Goal: Task Accomplishment & Management: Use online tool/utility

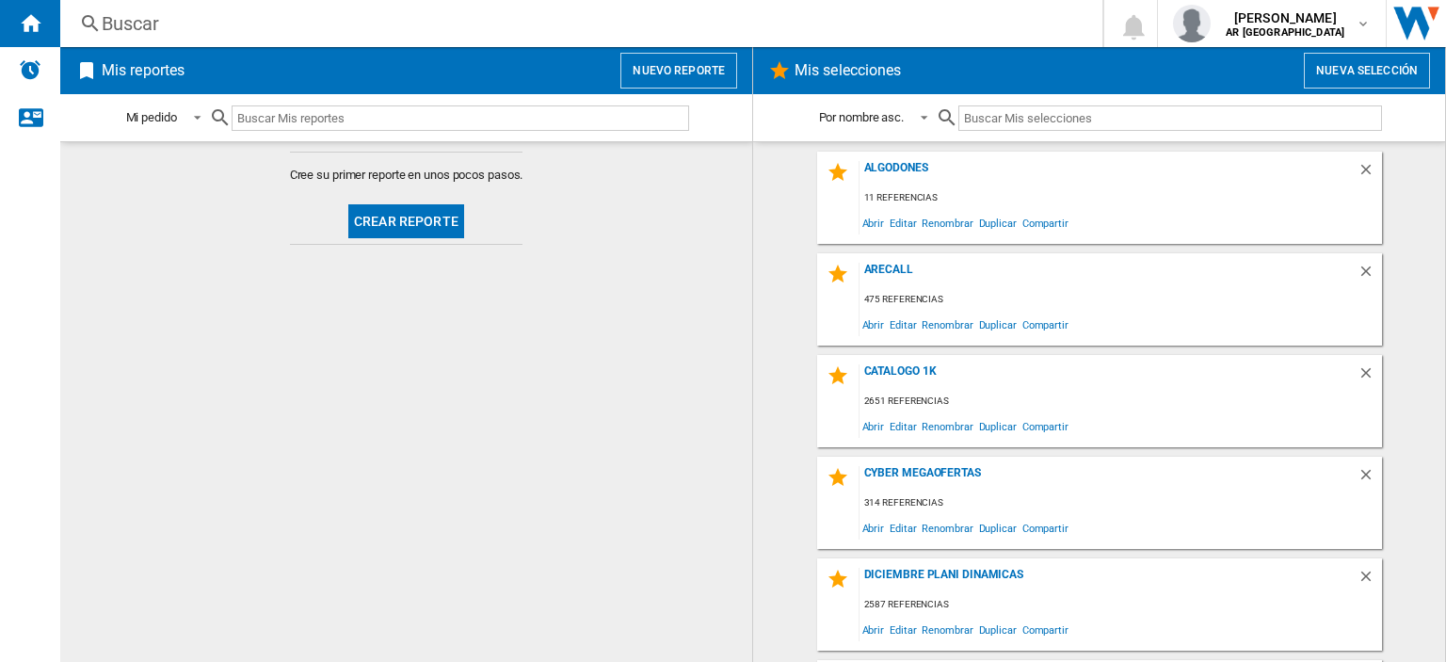
click at [1363, 71] on button "Nueva selección" at bounding box center [1367, 71] width 126 height 36
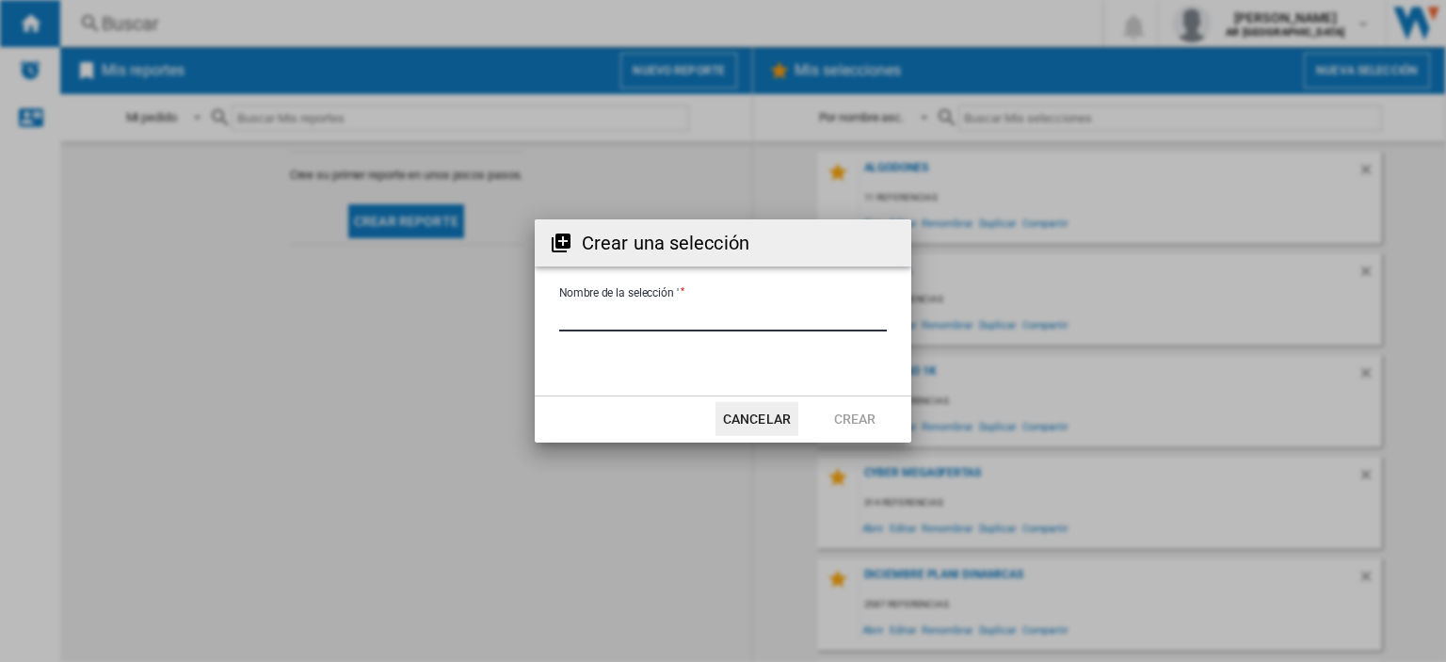
click at [645, 309] on input "Nombre de la selección '" at bounding box center [723, 317] width 328 height 28
type input "*******"
click at [881, 424] on button "Crear" at bounding box center [855, 419] width 83 height 34
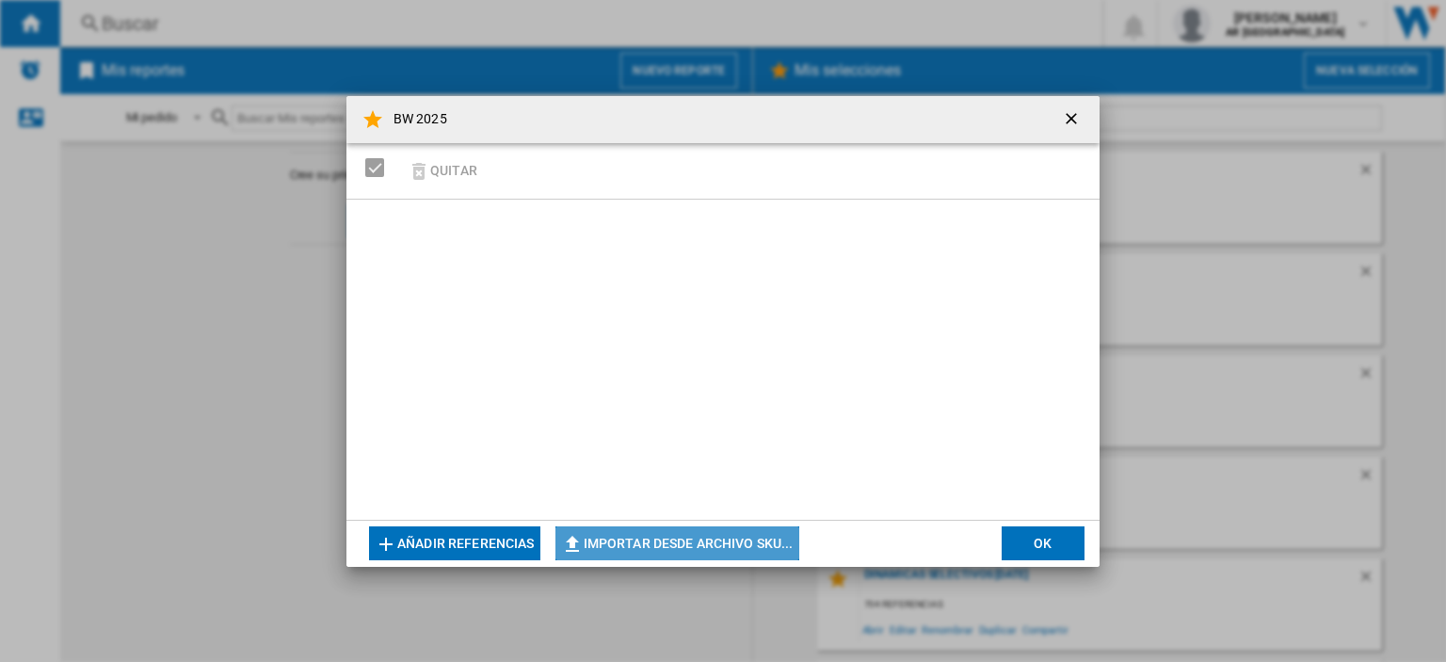
click at [677, 544] on button "Importar desde archivo SKU..." at bounding box center [678, 543] width 244 height 34
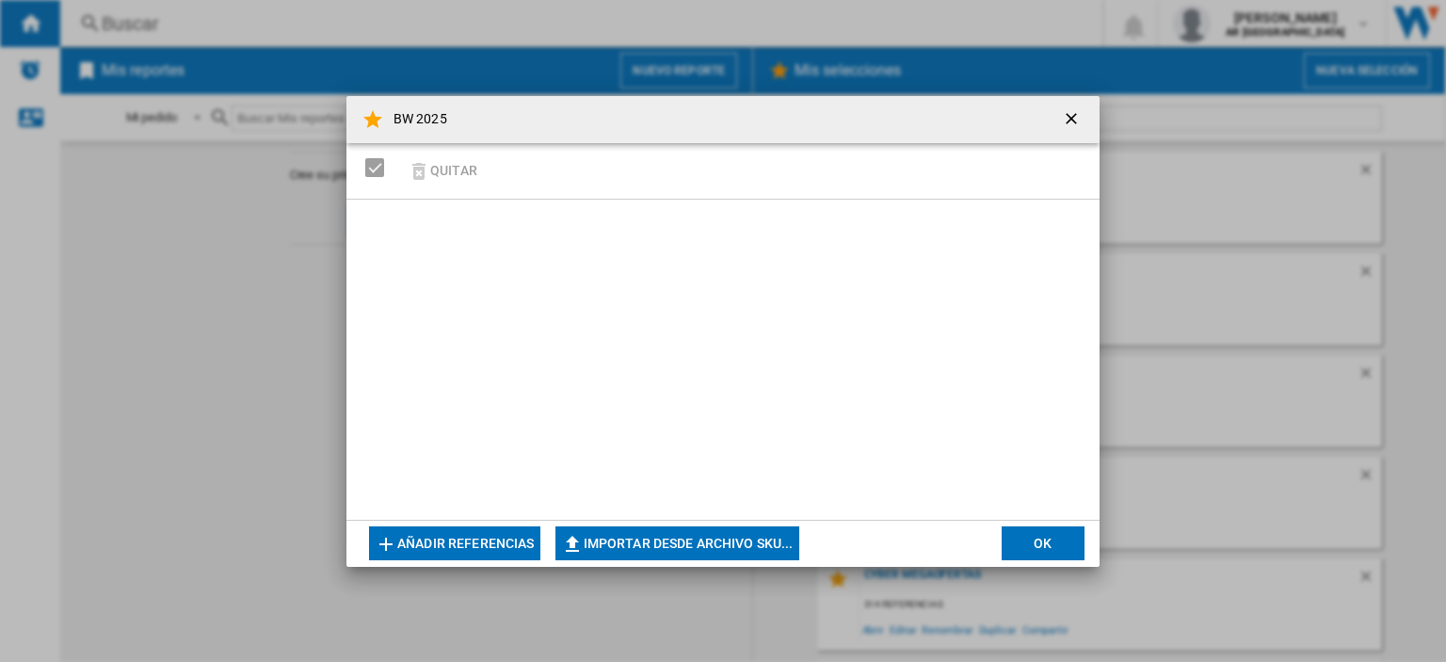
type input "**********"
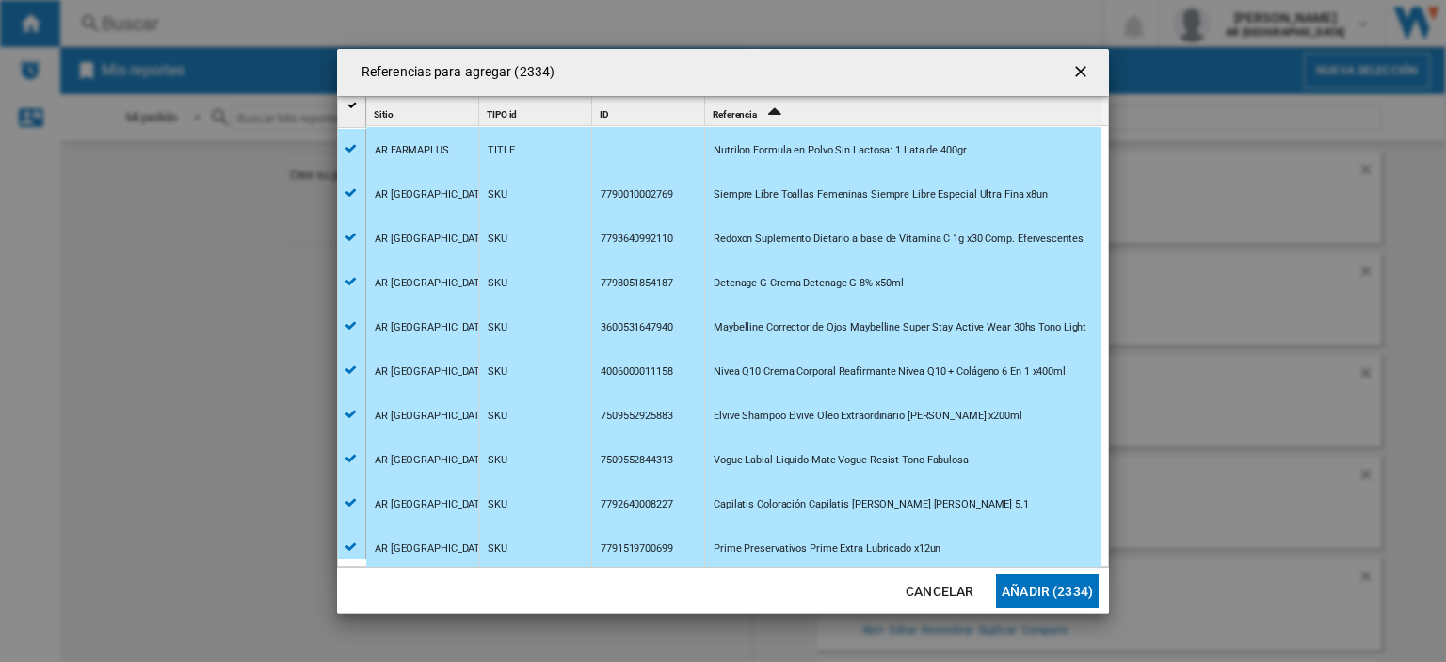
click at [1066, 593] on button "Añadir (2334)" at bounding box center [1047, 591] width 103 height 34
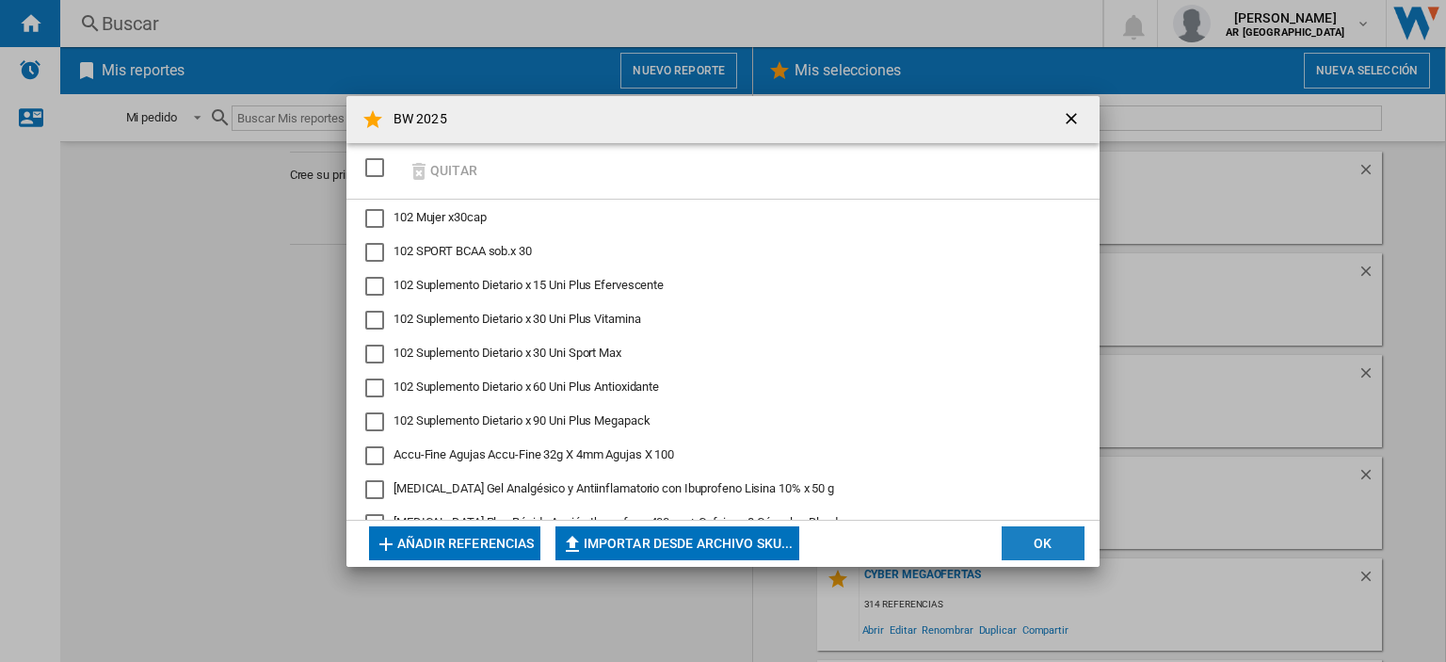
click at [1019, 529] on button "OK" at bounding box center [1043, 543] width 83 height 34
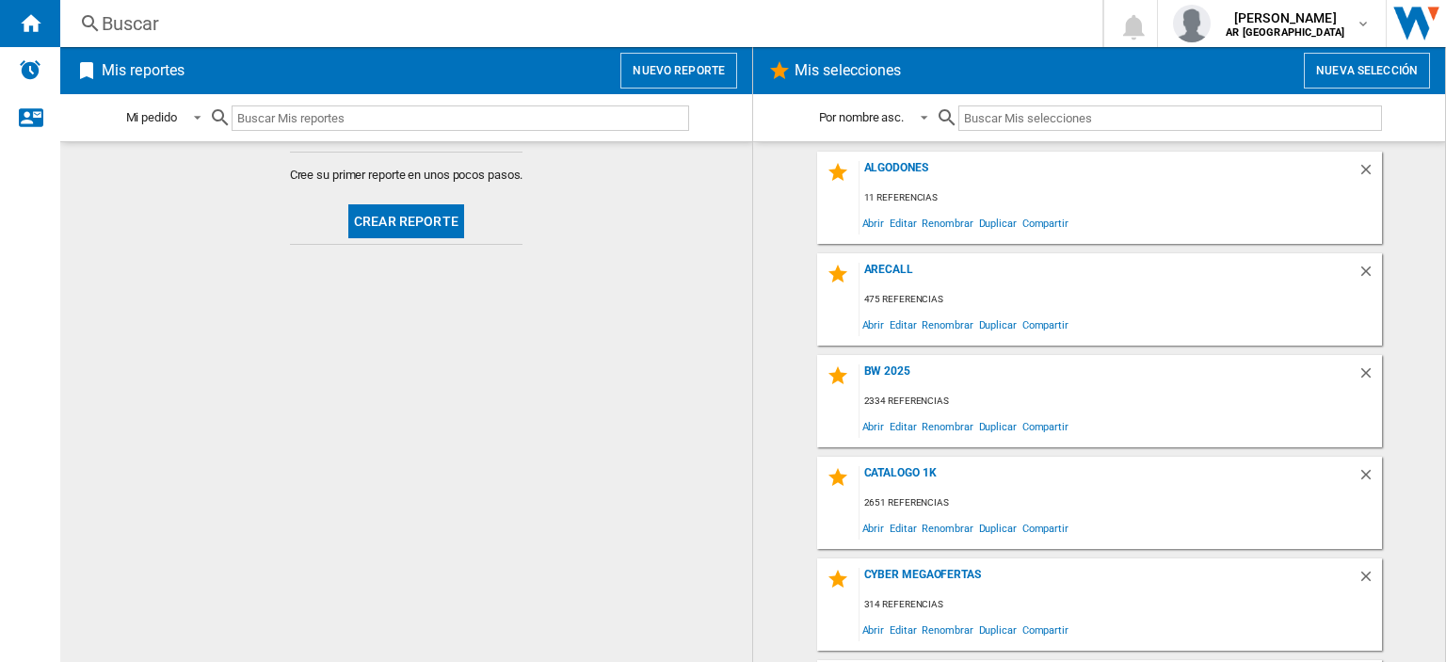
click at [1105, 112] on input "text" at bounding box center [1170, 117] width 423 height 25
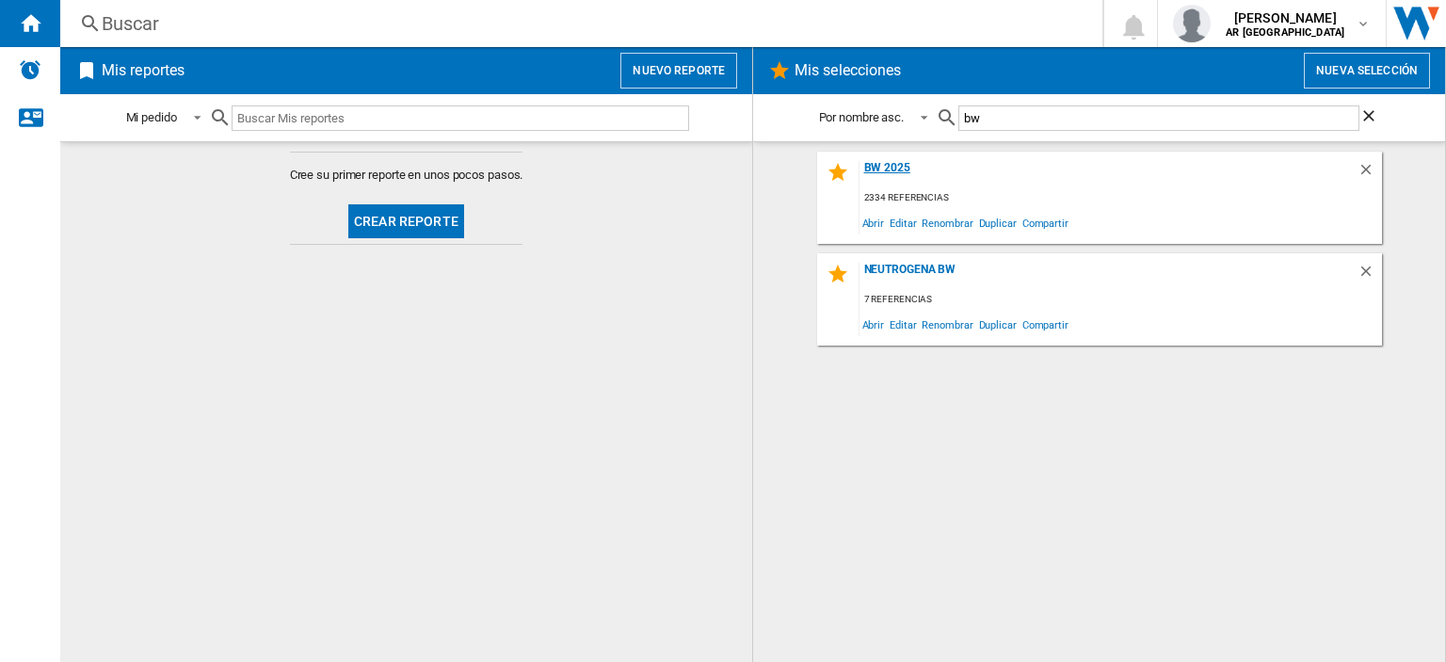
type input "bw"
click at [887, 167] on div "BW 2025" at bounding box center [1109, 173] width 498 height 25
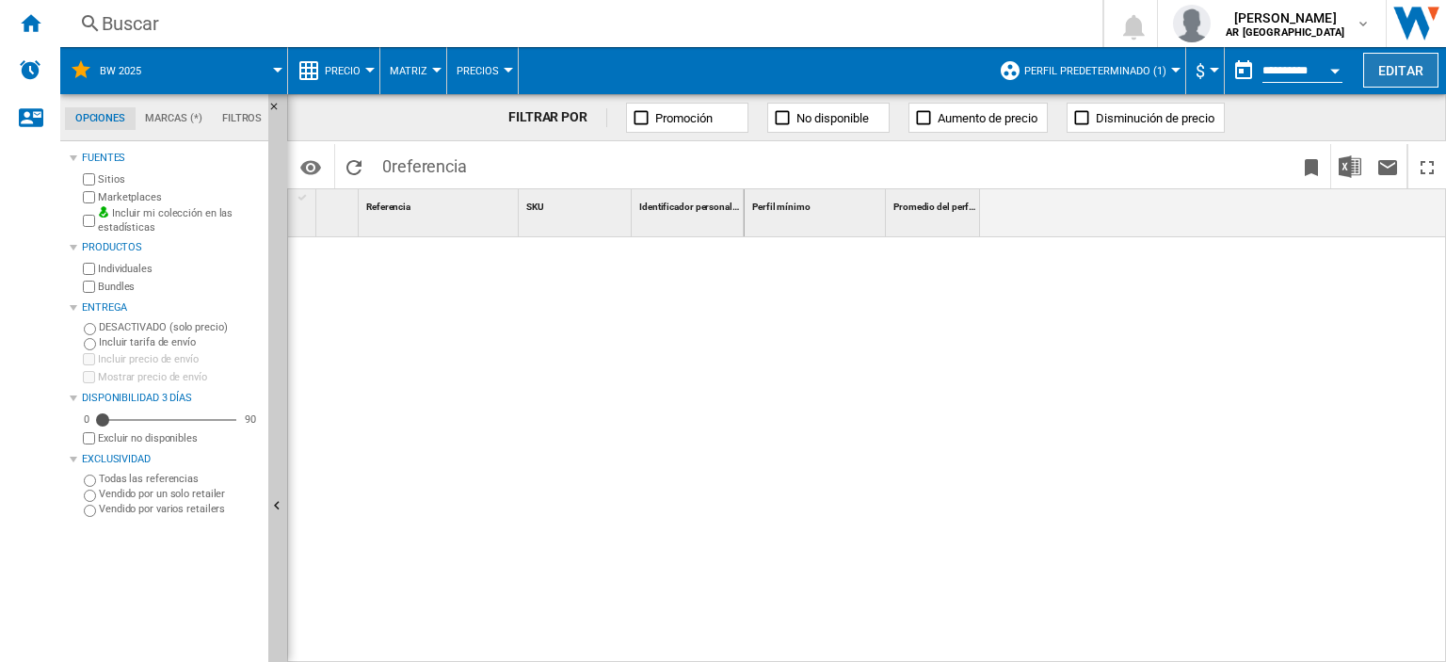
click at [1405, 86] on button "Editar" at bounding box center [1400, 70] width 75 height 35
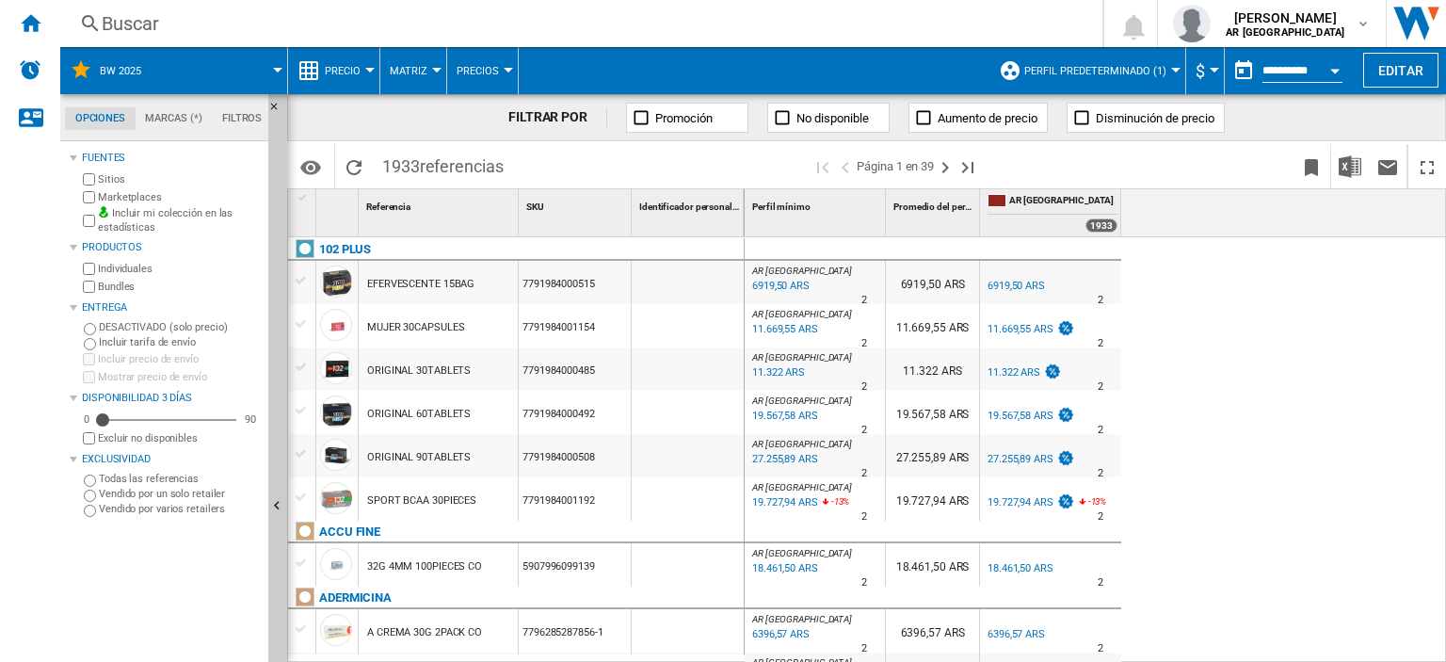
click at [369, 68] on div at bounding box center [369, 70] width 9 height 5
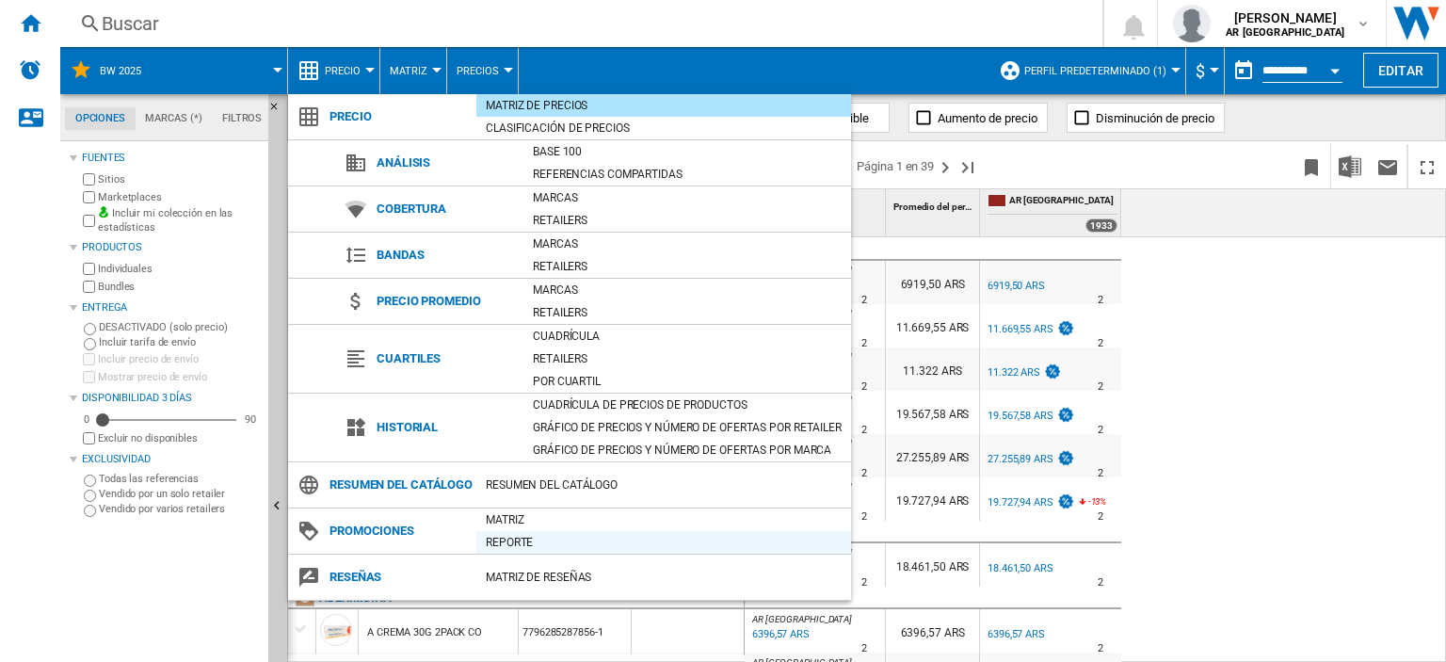
click at [570, 552] on div "Reporte" at bounding box center [663, 542] width 375 height 19
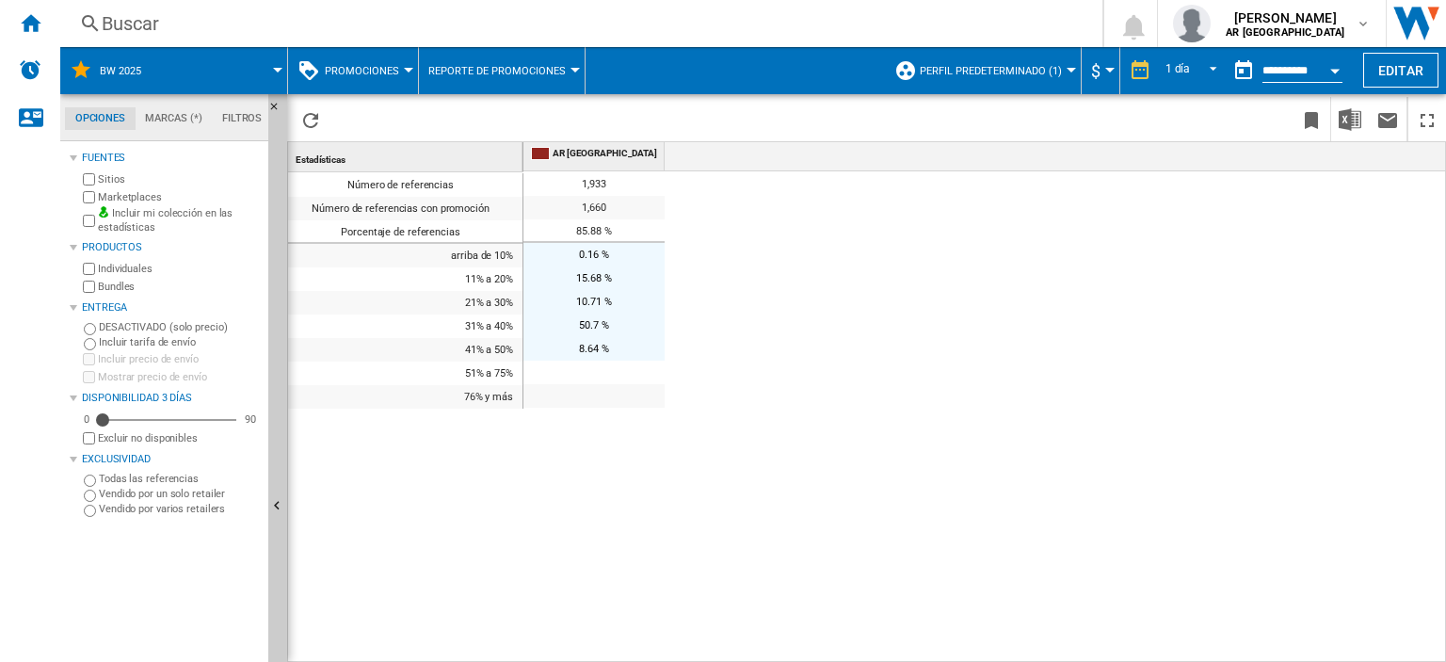
click at [406, 66] on button "Promociones" at bounding box center [367, 70] width 84 height 47
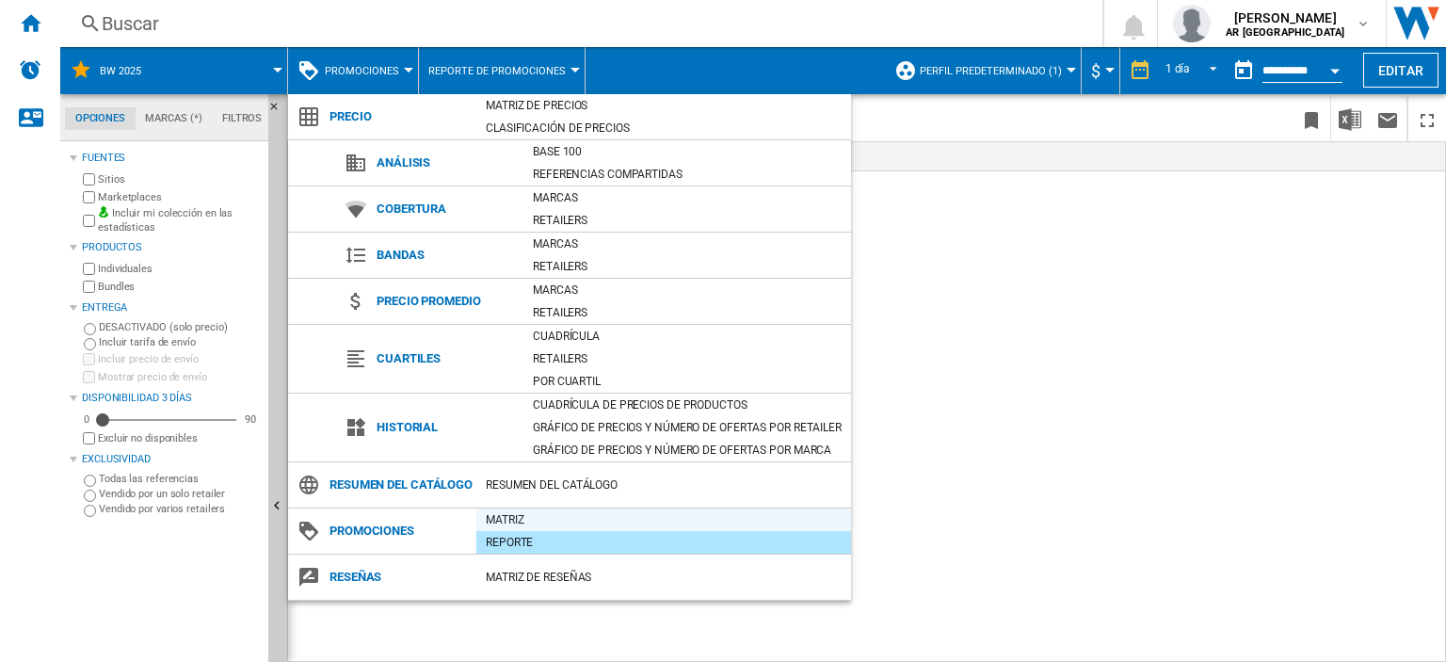
click at [528, 529] on div "Matriz" at bounding box center [663, 519] width 375 height 19
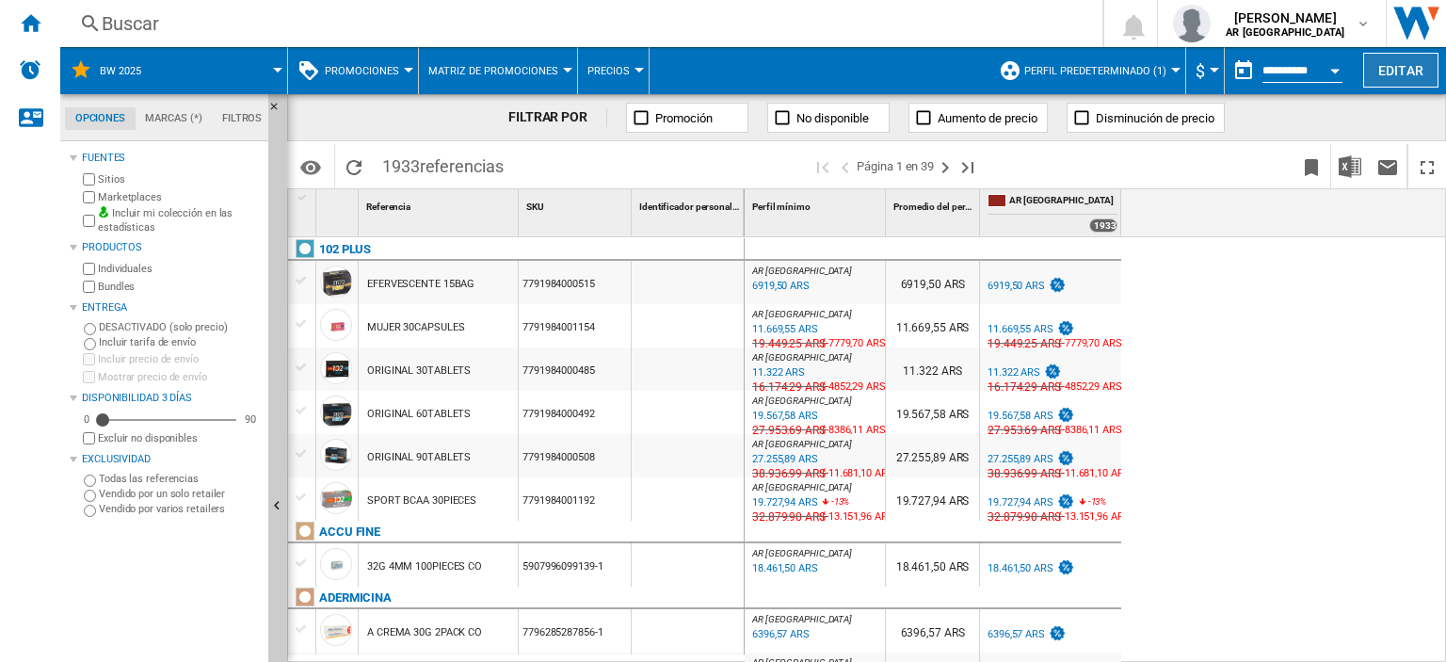
click at [1402, 66] on button "Editar" at bounding box center [1400, 70] width 75 height 35
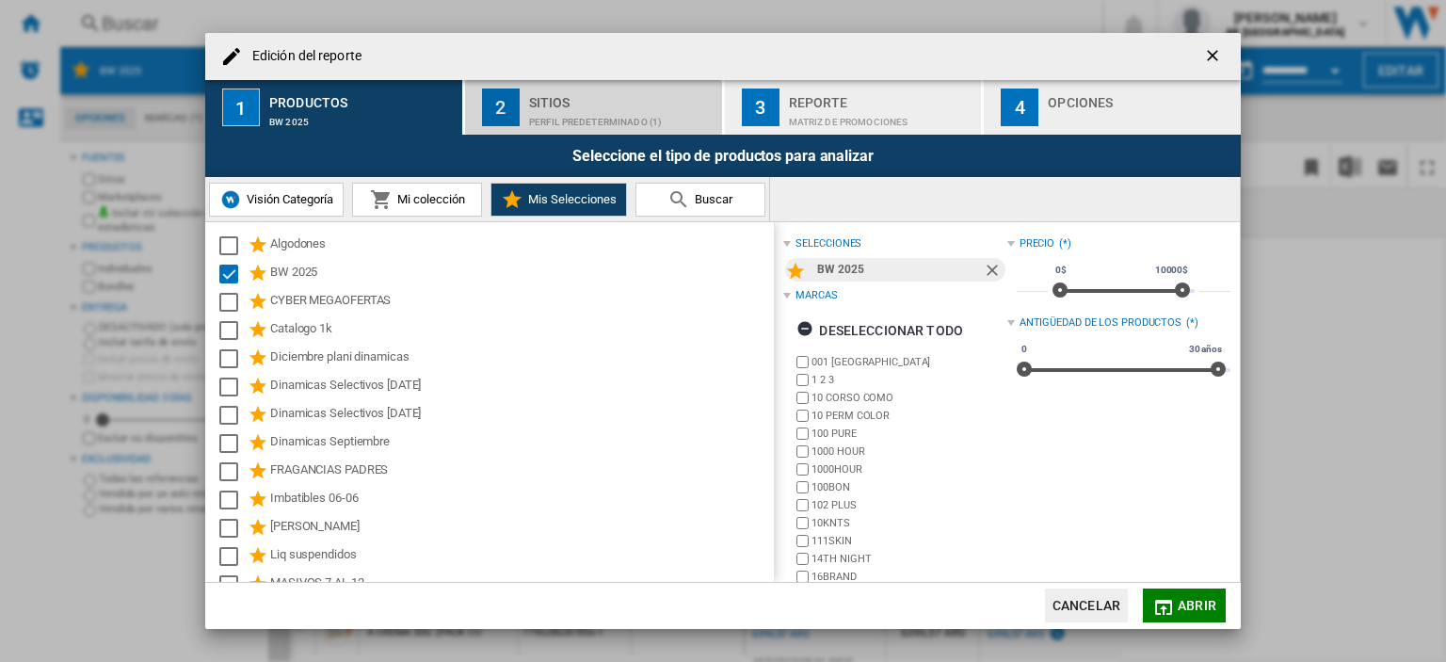
click at [634, 113] on div "Perfil predeterminado (1)" at bounding box center [621, 117] width 185 height 20
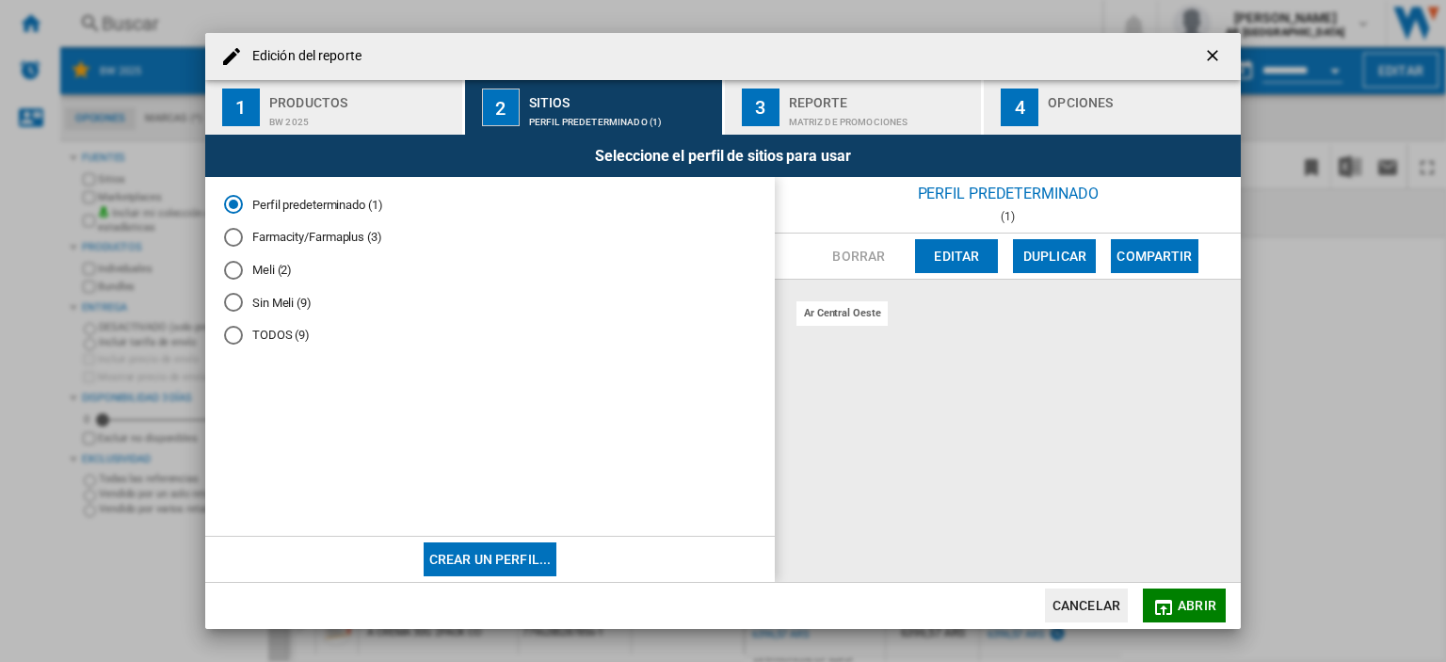
click at [238, 300] on div "Sin Meli (9)" at bounding box center [233, 302] width 19 height 19
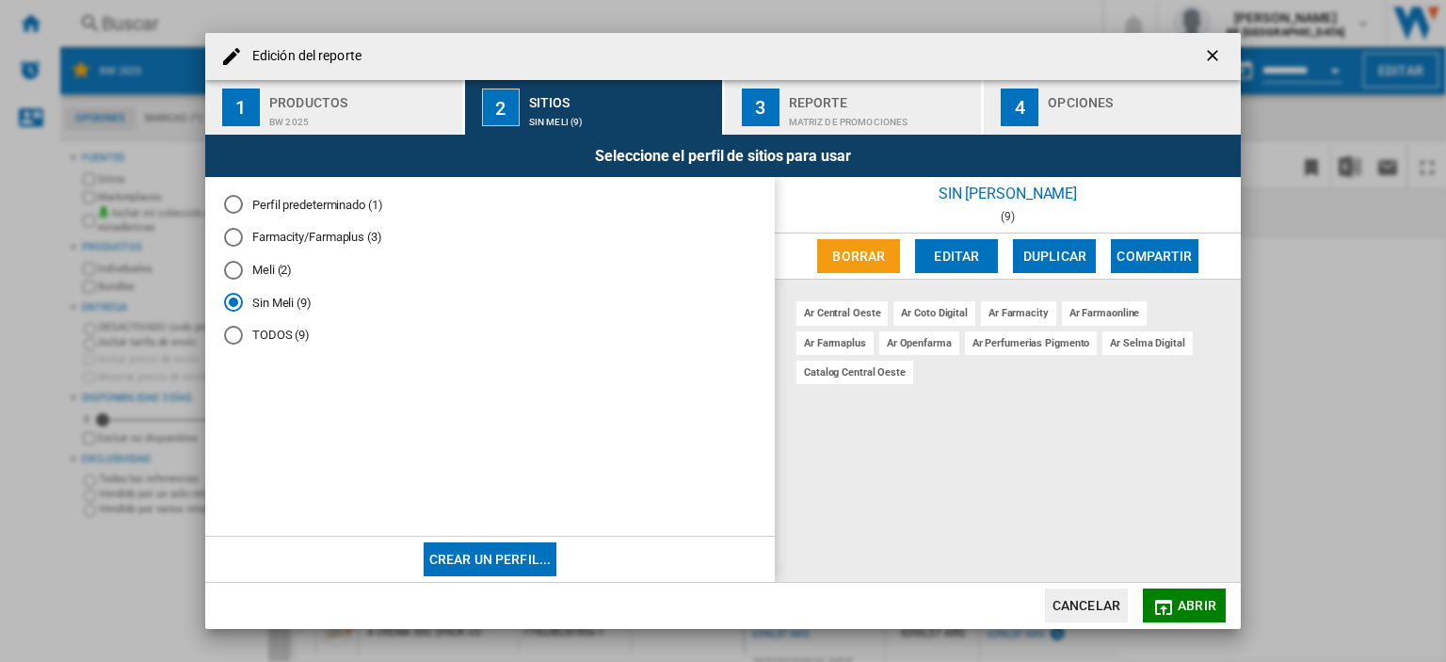
click at [864, 108] on div "Matriz de PROMOCIONES" at bounding box center [881, 117] width 185 height 20
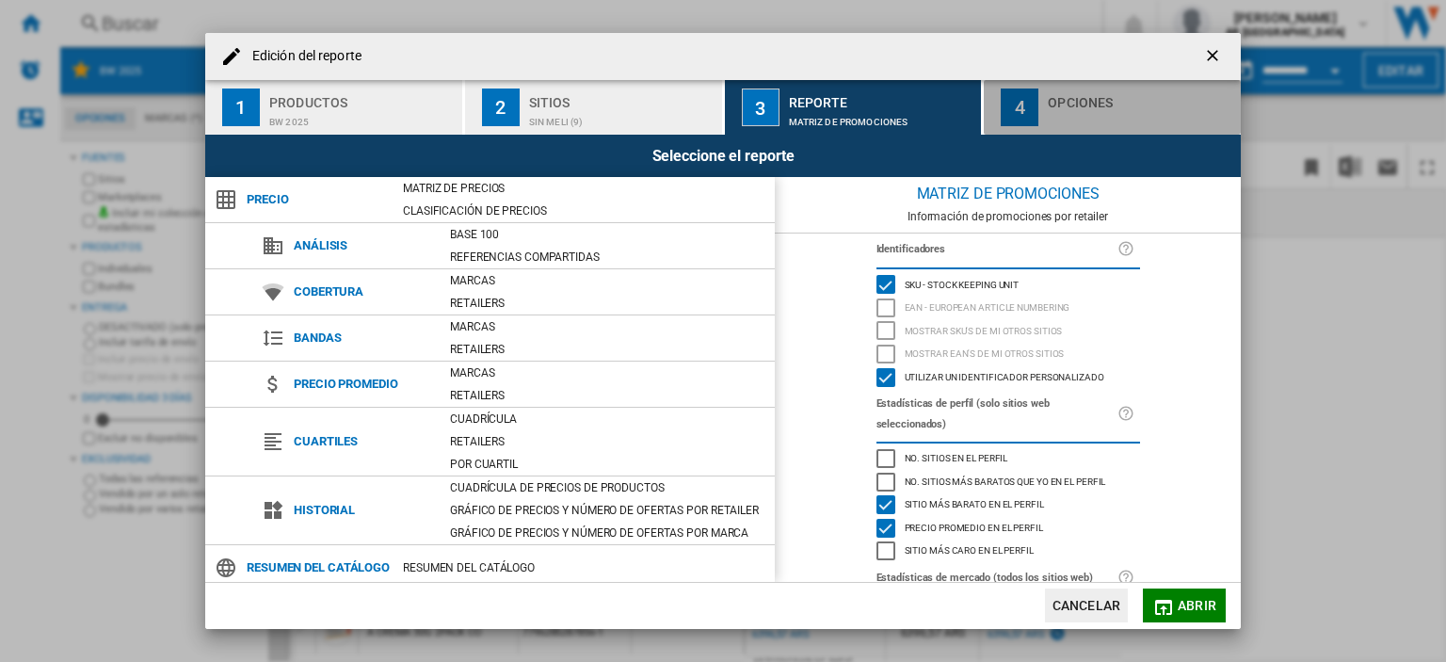
click at [1043, 96] on button "4 Opciones" at bounding box center [1112, 107] width 257 height 55
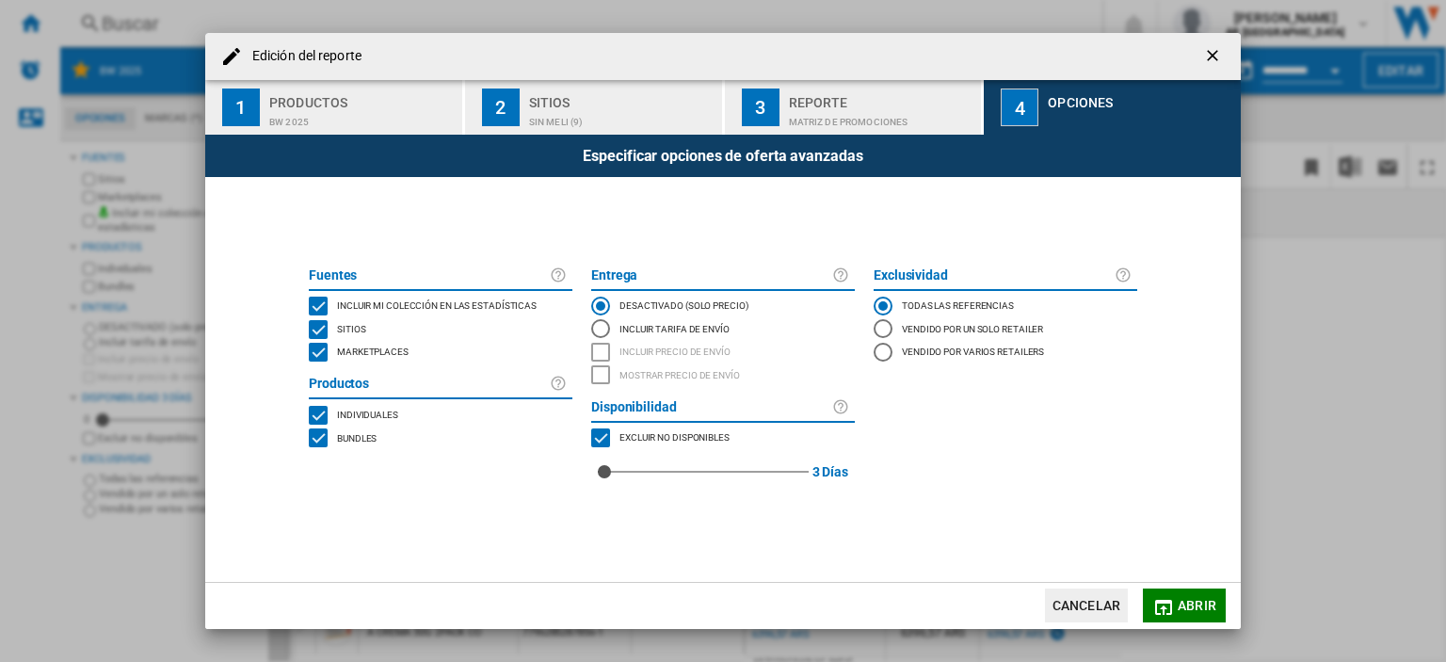
click at [317, 434] on div "BUNDLES" at bounding box center [318, 437] width 19 height 19
click at [316, 353] on div "MARKETPLACES" at bounding box center [318, 352] width 19 height 19
click at [1185, 613] on span "Abrir" at bounding box center [1197, 605] width 39 height 15
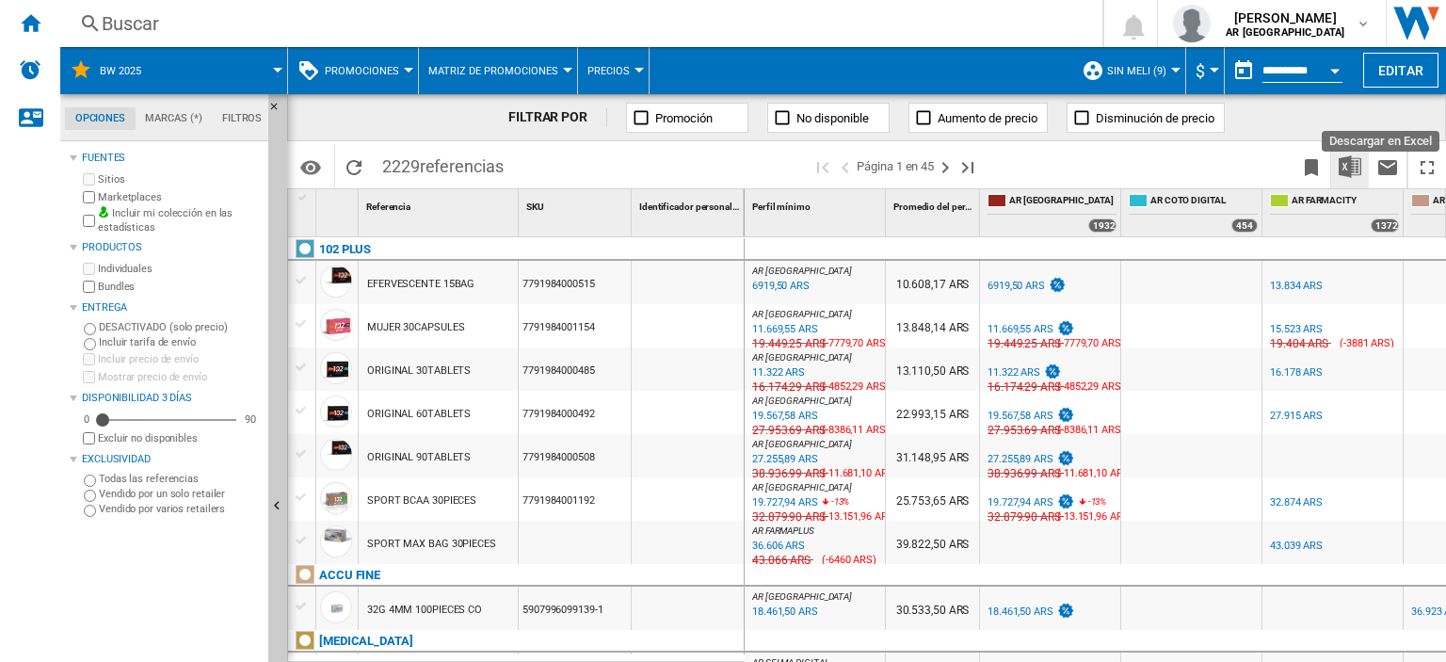
click at [1353, 159] on img "Descargar en Excel" at bounding box center [1350, 166] width 23 height 23
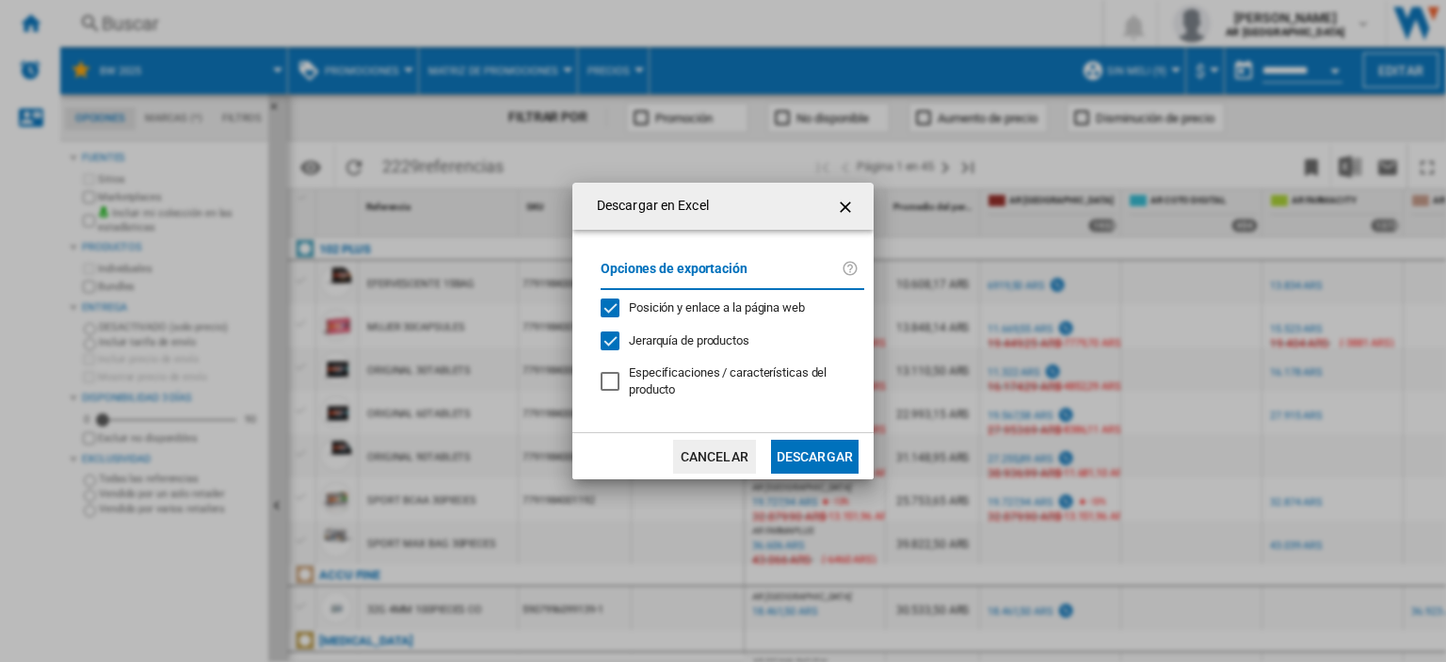
click at [831, 461] on button "Descargar" at bounding box center [815, 457] width 88 height 34
